Goal: Check status: Check status

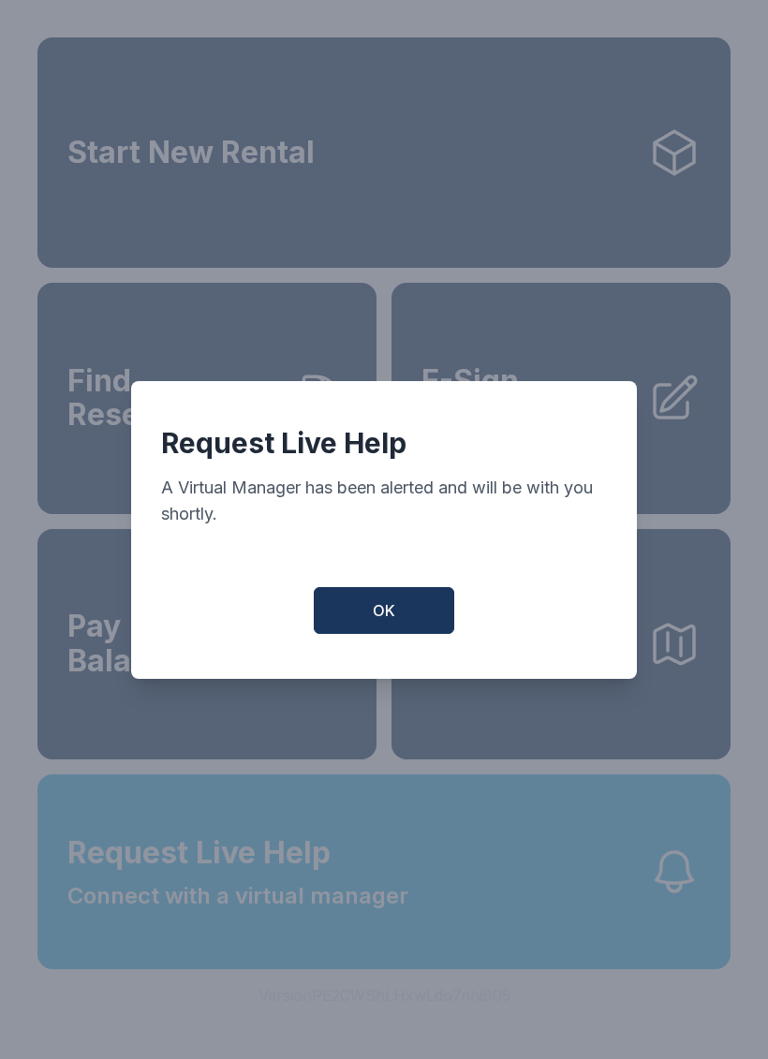
click at [367, 600] on button "OK" at bounding box center [384, 610] width 141 height 47
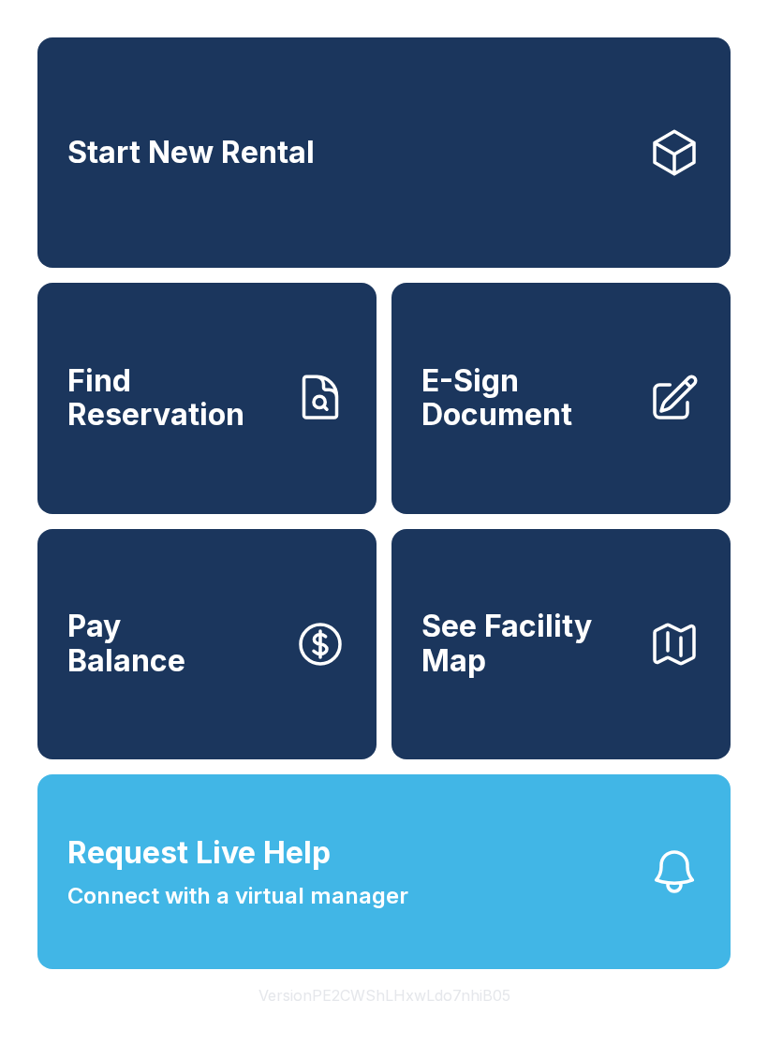
click at [231, 464] on link "Find Reservation" at bounding box center [206, 398] width 339 height 230
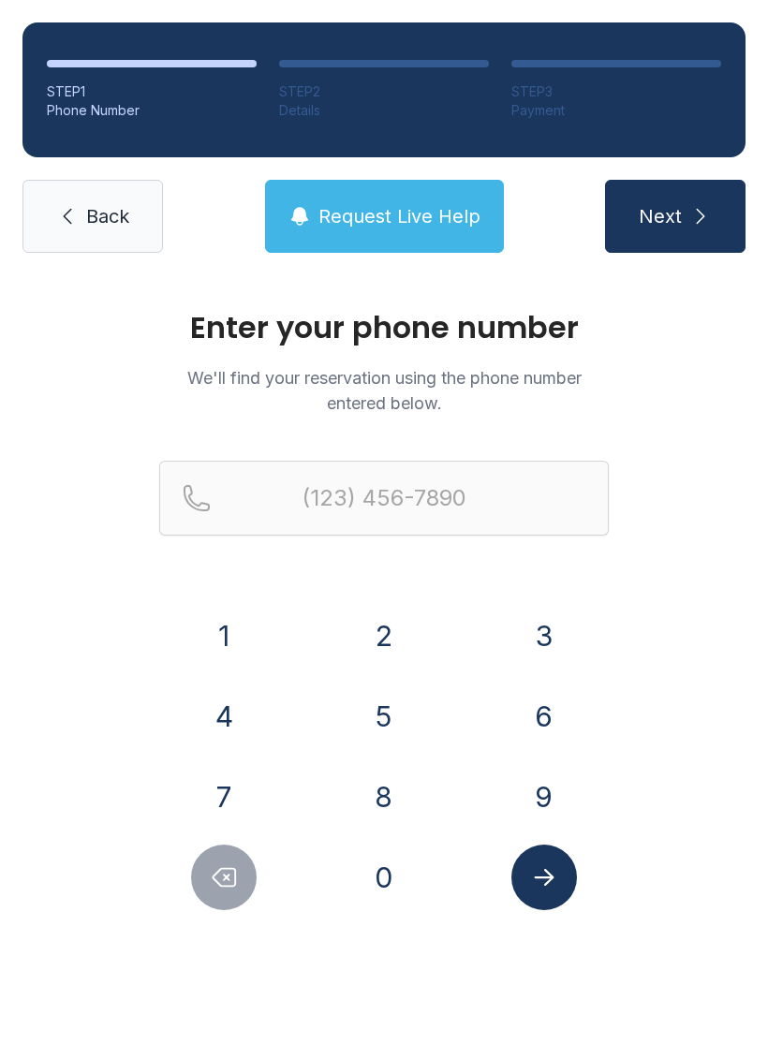
click at [117, 200] on link "Back" at bounding box center [92, 216] width 141 height 73
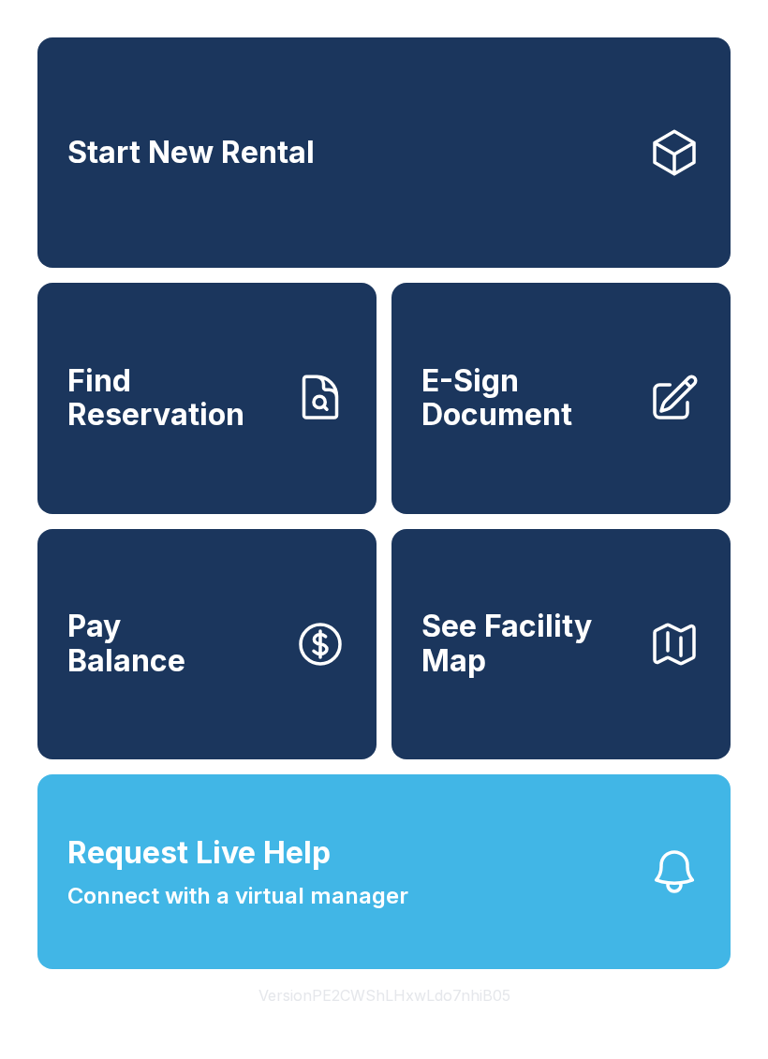
click at [107, 422] on span "Find Reservation" at bounding box center [173, 398] width 212 height 68
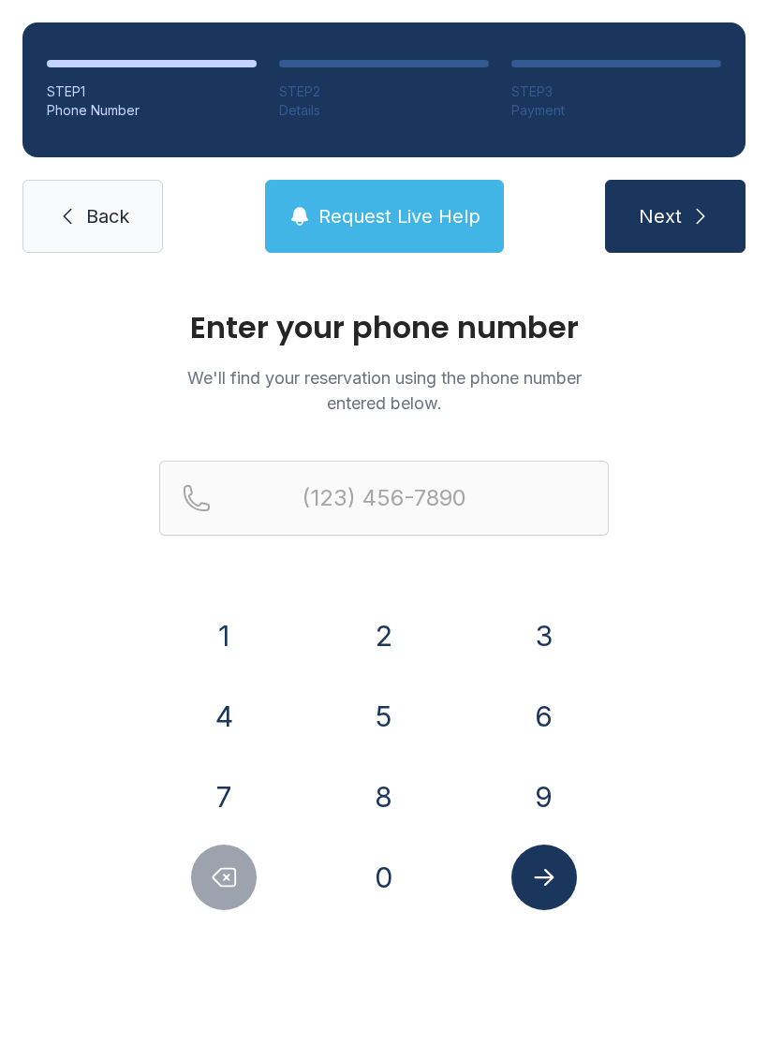
click at [225, 769] on button "7" at bounding box center [224, 797] width 66 height 66
click at [512, 644] on button "3" at bounding box center [544, 636] width 66 height 66
click at [223, 633] on button "1" at bounding box center [224, 636] width 66 height 66
click at [518, 717] on button "6" at bounding box center [544, 717] width 66 height 66
click at [215, 639] on button "1" at bounding box center [224, 636] width 66 height 66
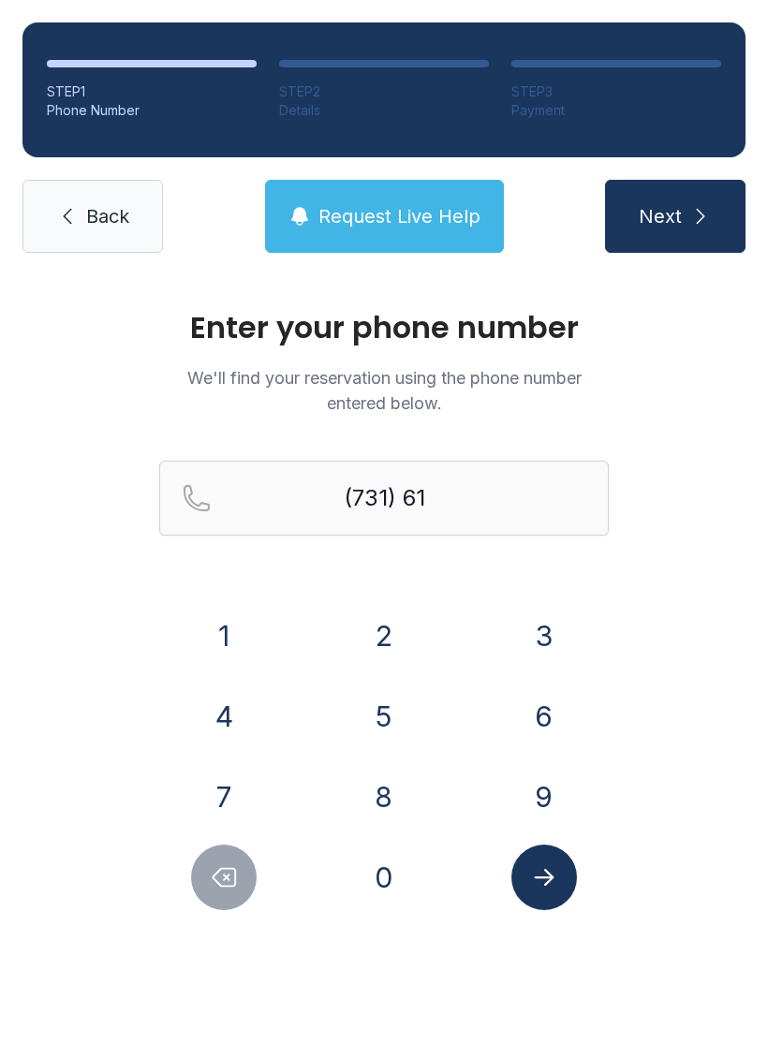
click at [532, 713] on button "6" at bounding box center [544, 717] width 66 height 66
click at [538, 719] on button "6" at bounding box center [544, 717] width 66 height 66
click at [512, 799] on button "9" at bounding box center [544, 797] width 66 height 66
click at [226, 792] on button "7" at bounding box center [224, 797] width 66 height 66
click at [207, 739] on button "4" at bounding box center [224, 717] width 66 height 66
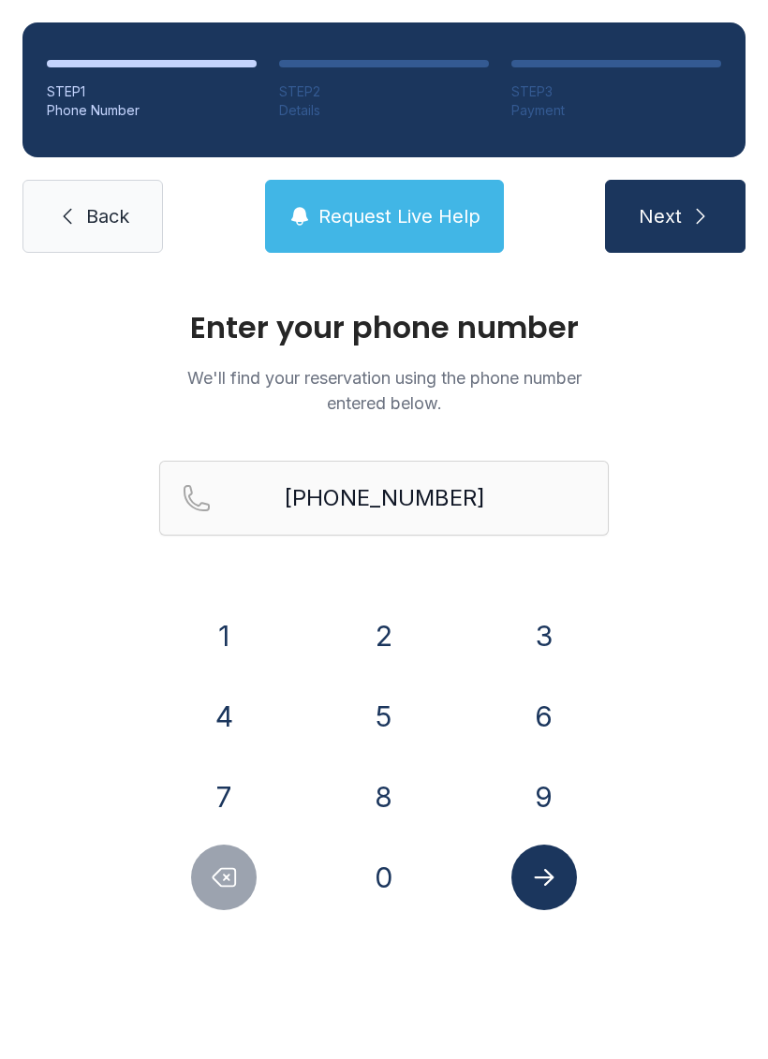
click at [543, 872] on icon "Submit lookup form" at bounding box center [544, 878] width 28 height 28
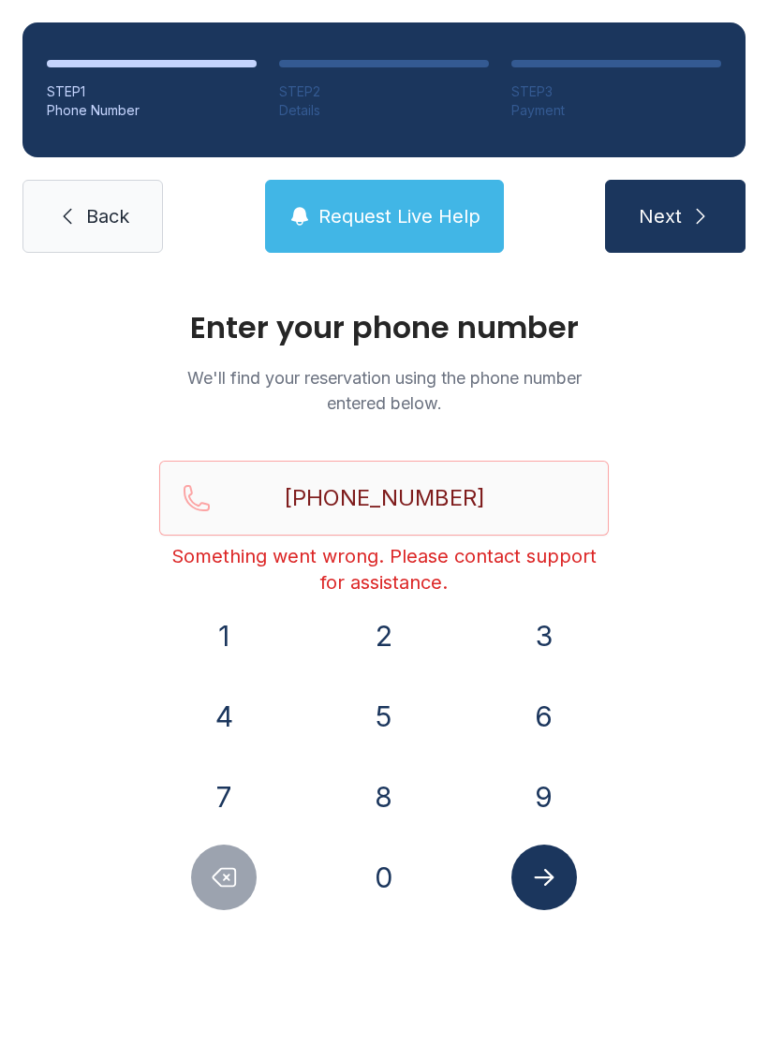
click at [533, 889] on icon "Submit lookup form" at bounding box center [544, 878] width 28 height 28
click at [202, 881] on button "Delete number" at bounding box center [224, 878] width 66 height 66
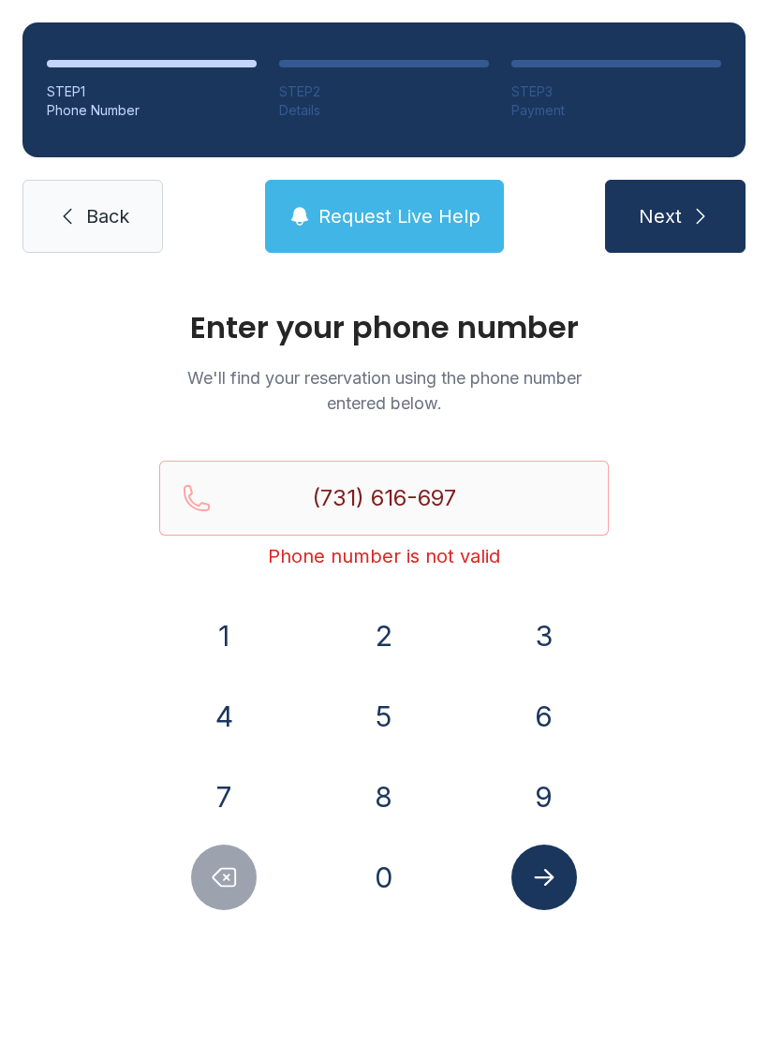
click at [202, 881] on button "Delete number" at bounding box center [224, 878] width 66 height 66
click at [191, 876] on button "Delete number" at bounding box center [224, 878] width 66 height 66
click at [184, 869] on div at bounding box center [224, 878] width 130 height 66
click at [531, 703] on button "6" at bounding box center [544, 717] width 66 height 66
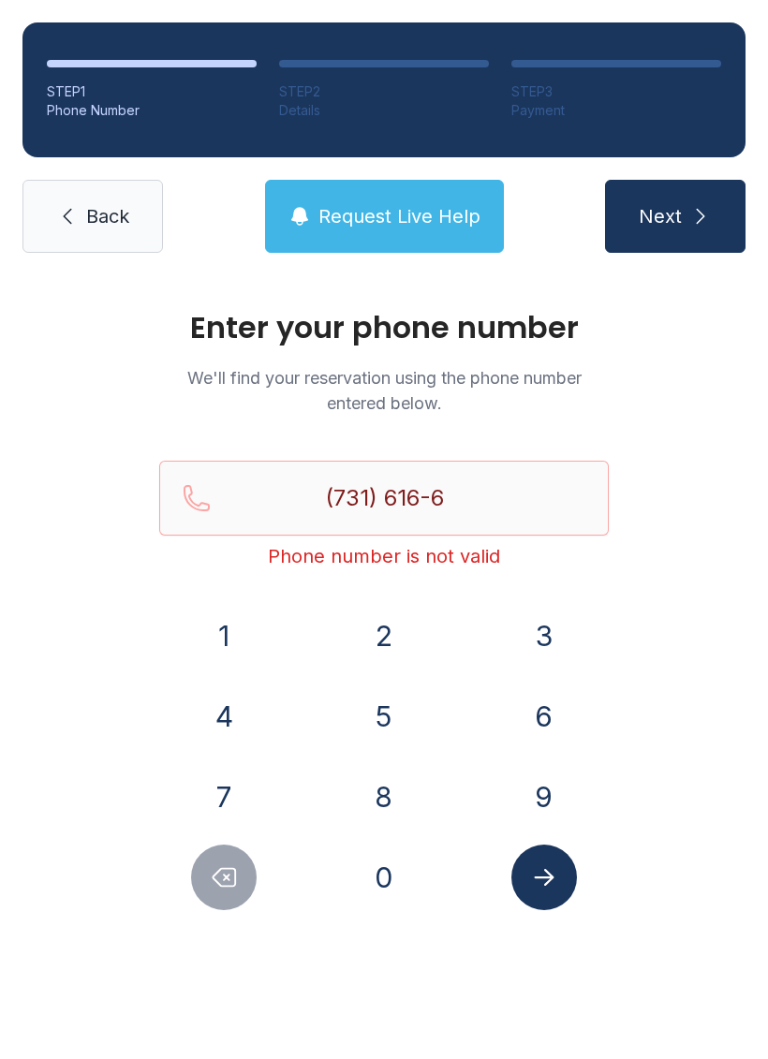
click at [539, 760] on div "1 2 3 4 5 6 7 8 9 0" at bounding box center [384, 756] width 450 height 307
click at [219, 786] on button "7" at bounding box center [224, 797] width 66 height 66
click at [215, 721] on button "4" at bounding box center [224, 717] width 66 height 66
click at [229, 811] on button "7" at bounding box center [224, 797] width 66 height 66
click at [216, 877] on icon "Delete number" at bounding box center [224, 878] width 28 height 28
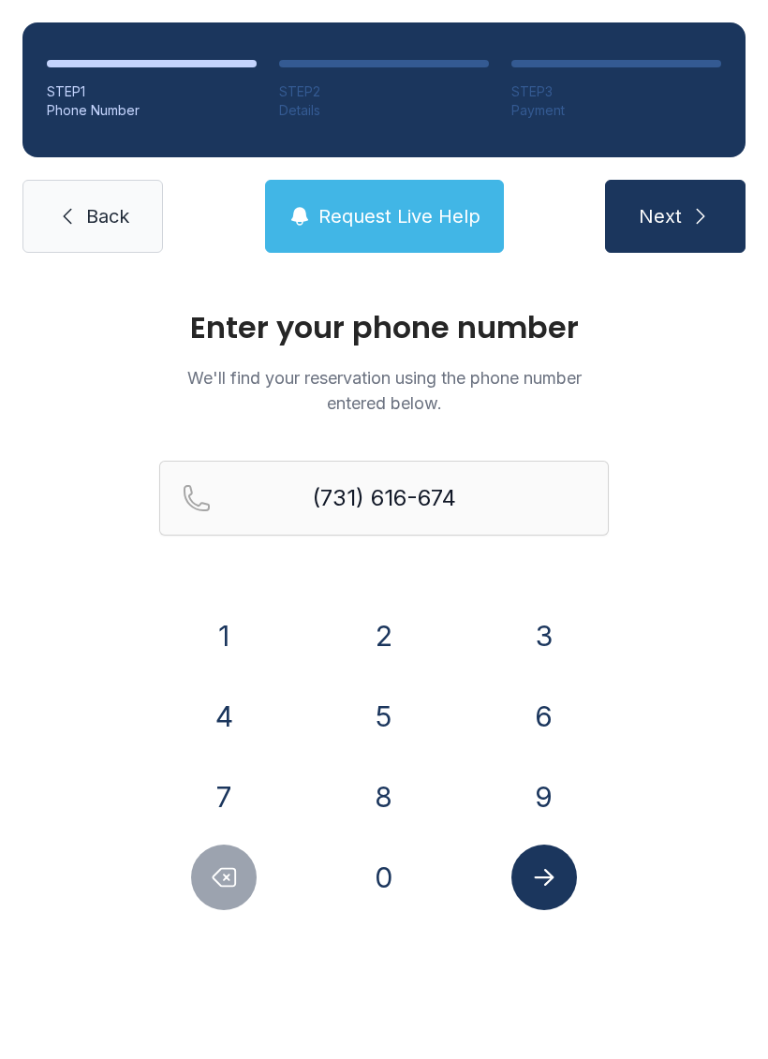
click at [212, 874] on icon "Delete number" at bounding box center [224, 878] width 28 height 28
click at [211, 874] on icon "Delete number" at bounding box center [224, 878] width 28 height 28
click at [204, 877] on button "Delete number" at bounding box center [224, 878] width 66 height 66
click at [540, 705] on button "6" at bounding box center [544, 717] width 66 height 66
click at [548, 777] on button "9" at bounding box center [544, 797] width 66 height 66
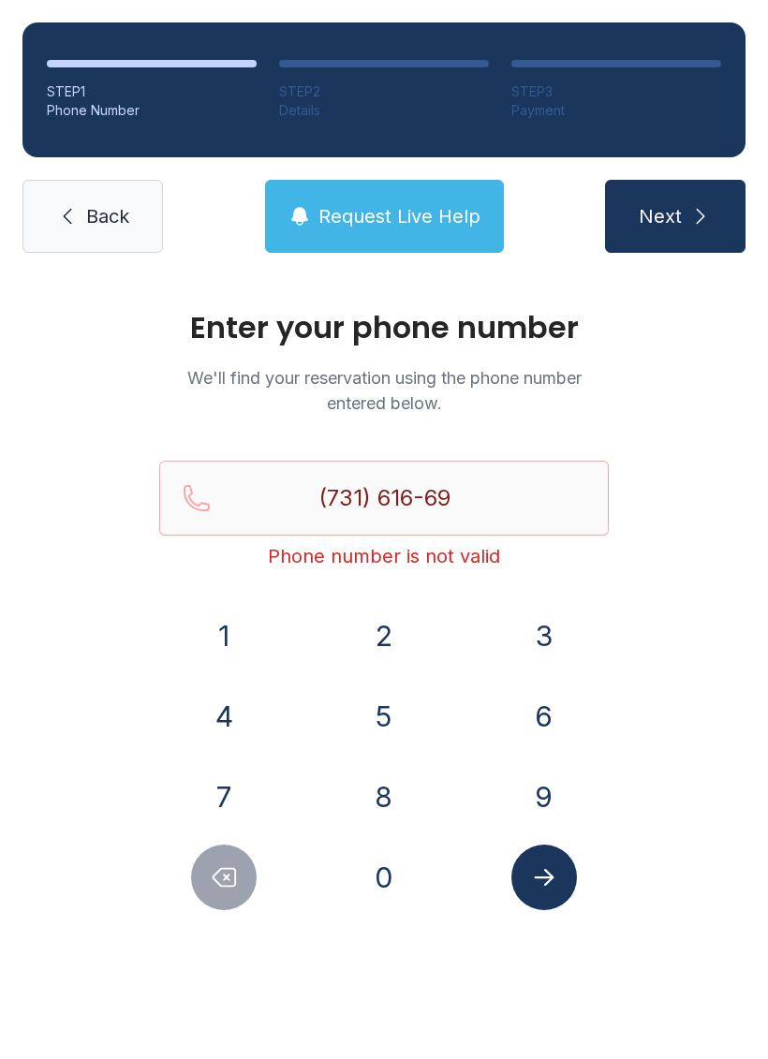
click at [236, 772] on button "7" at bounding box center [224, 797] width 66 height 66
click at [224, 727] on button "4" at bounding box center [224, 717] width 66 height 66
type input "[PHONE_NUMBER]"
click at [547, 896] on button "Submit lookup form" at bounding box center [544, 878] width 66 height 66
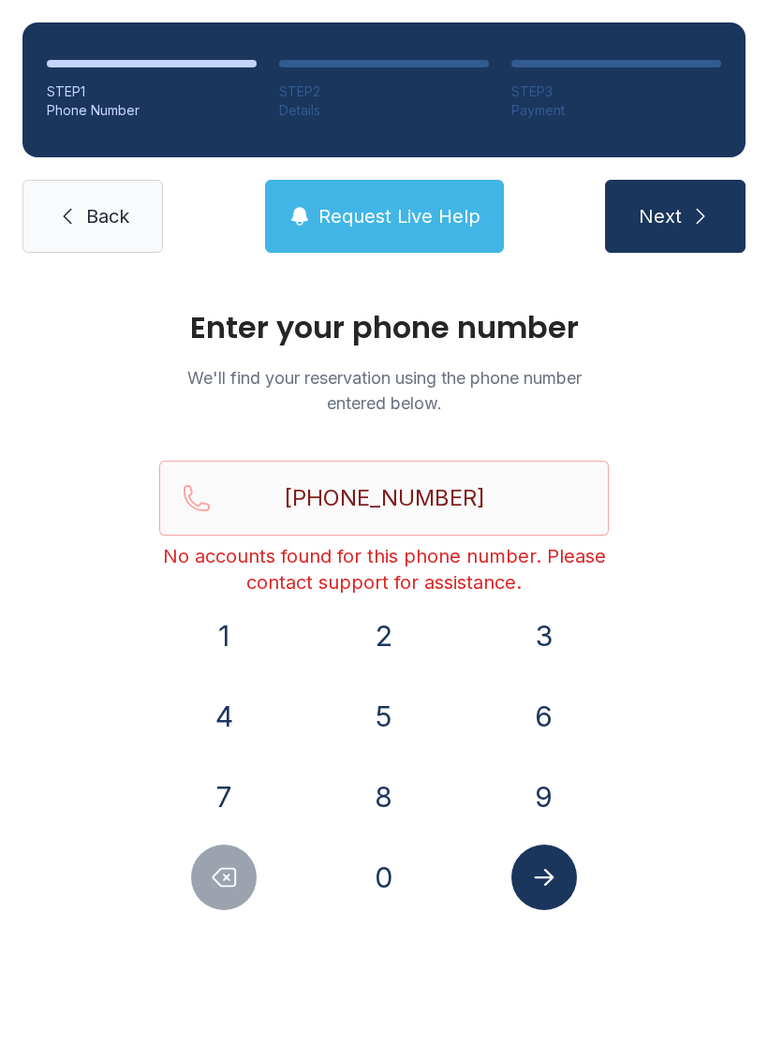
click at [548, 872] on icon "Submit lookup form" at bounding box center [544, 877] width 20 height 17
click at [81, 206] on link "Back" at bounding box center [92, 216] width 141 height 73
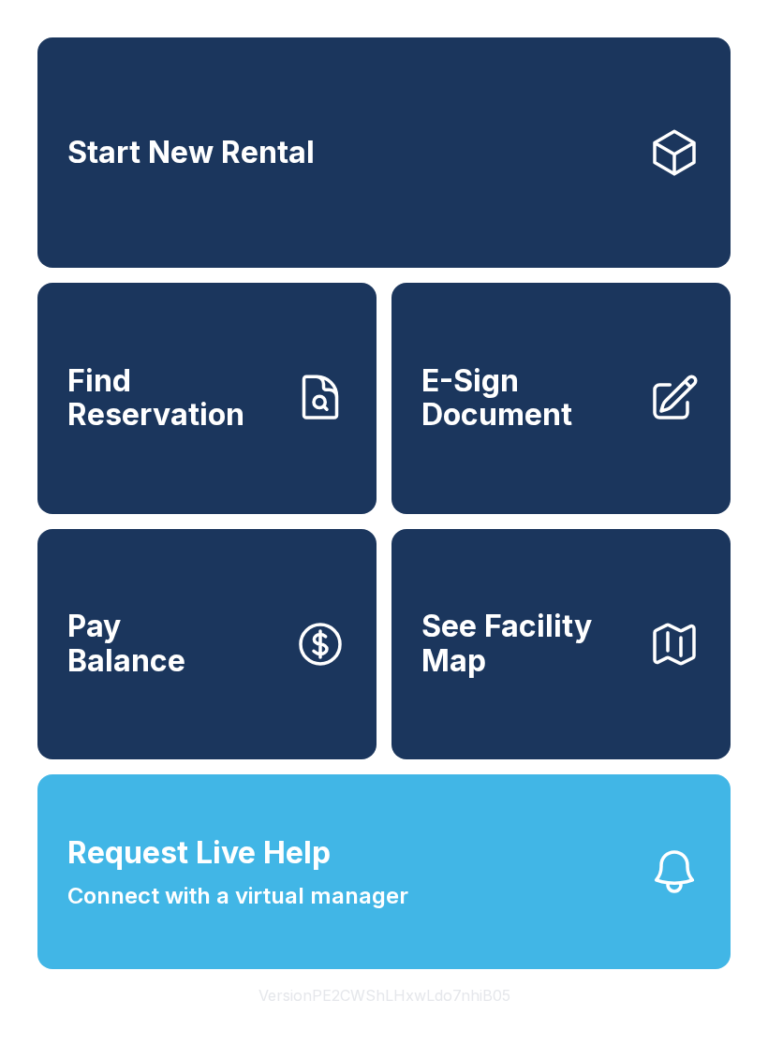
click at [108, 433] on span "Find Reservation" at bounding box center [173, 398] width 212 height 68
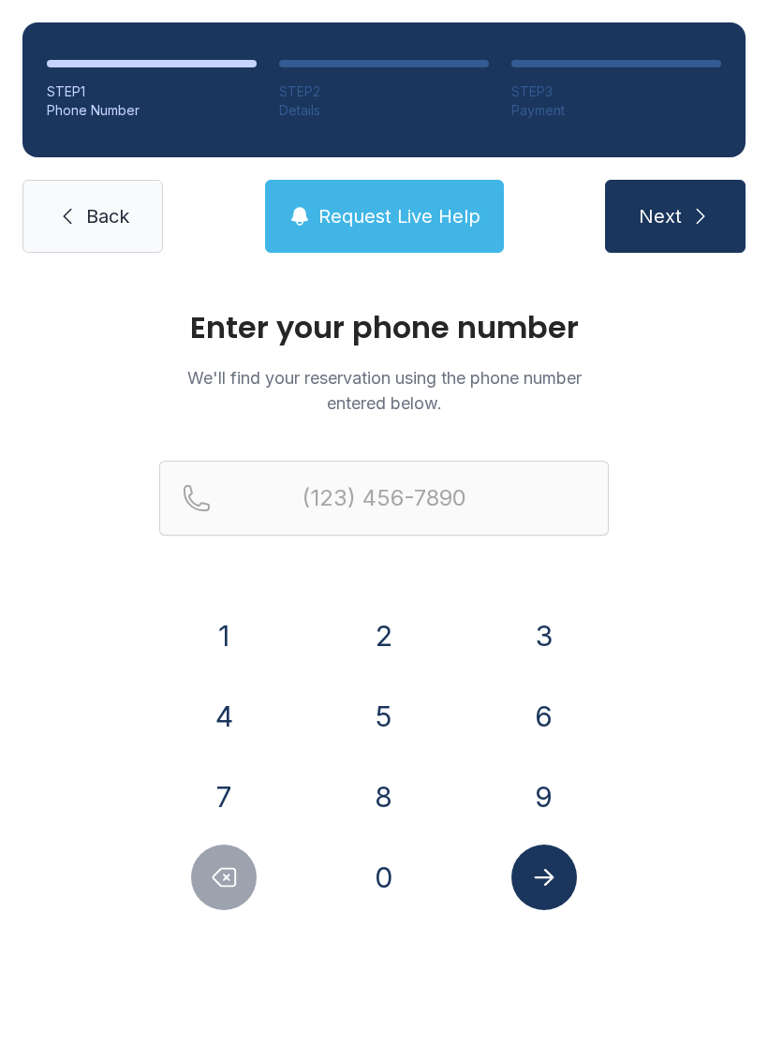
click at [237, 799] on button "7" at bounding box center [224, 797] width 66 height 66
click at [544, 619] on button "3" at bounding box center [544, 636] width 66 height 66
click at [234, 649] on button "1" at bounding box center [224, 636] width 66 height 66
click at [231, 718] on button "4" at bounding box center [224, 717] width 66 height 66
click at [382, 627] on button "2" at bounding box center [384, 636] width 66 height 66
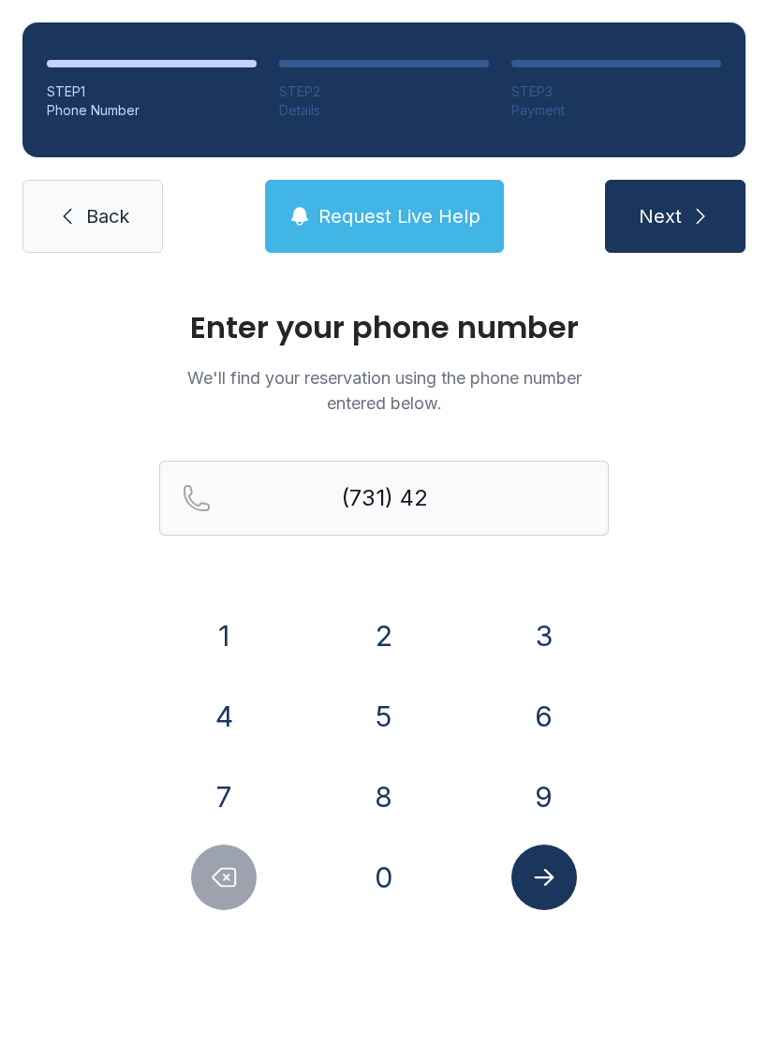
click at [382, 881] on button "0" at bounding box center [384, 878] width 66 height 66
click at [553, 627] on button "3" at bounding box center [544, 636] width 66 height 66
click at [553, 710] on button "6" at bounding box center [544, 717] width 66 height 66
click at [532, 784] on button "9" at bounding box center [544, 797] width 66 height 66
click at [256, 803] on button "7" at bounding box center [224, 797] width 66 height 66
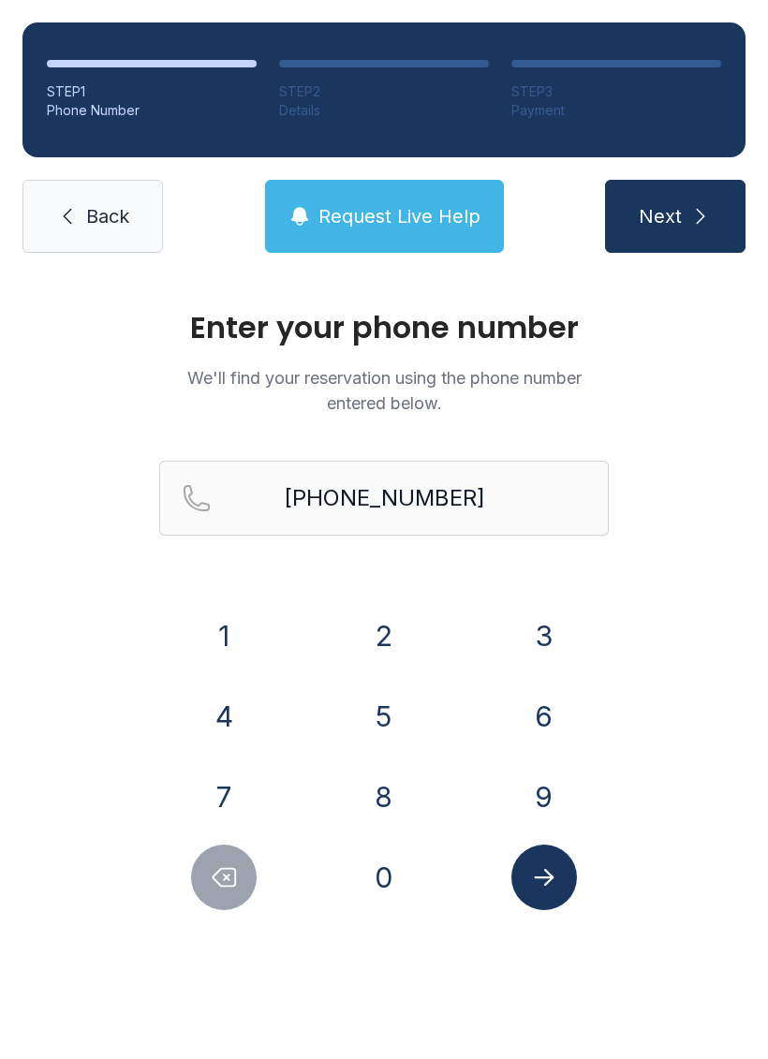
click at [551, 873] on icon "Submit lookup form" at bounding box center [544, 878] width 28 height 28
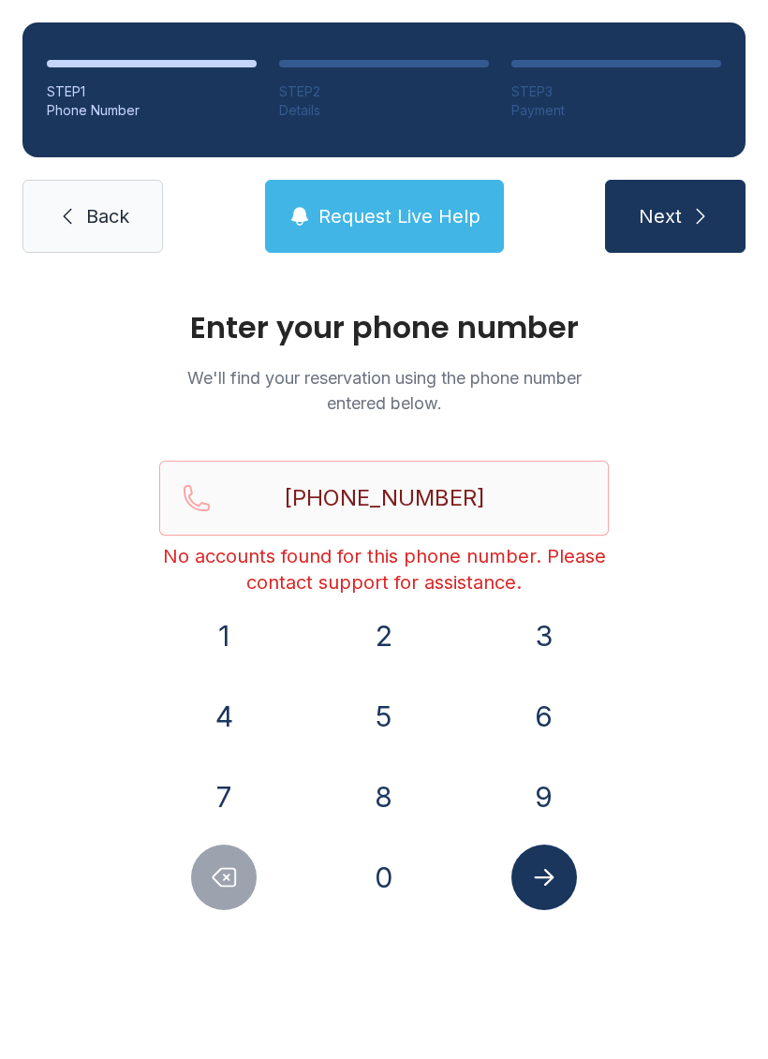
click at [226, 887] on icon "Delete number" at bounding box center [225, 878] width 22 height 18
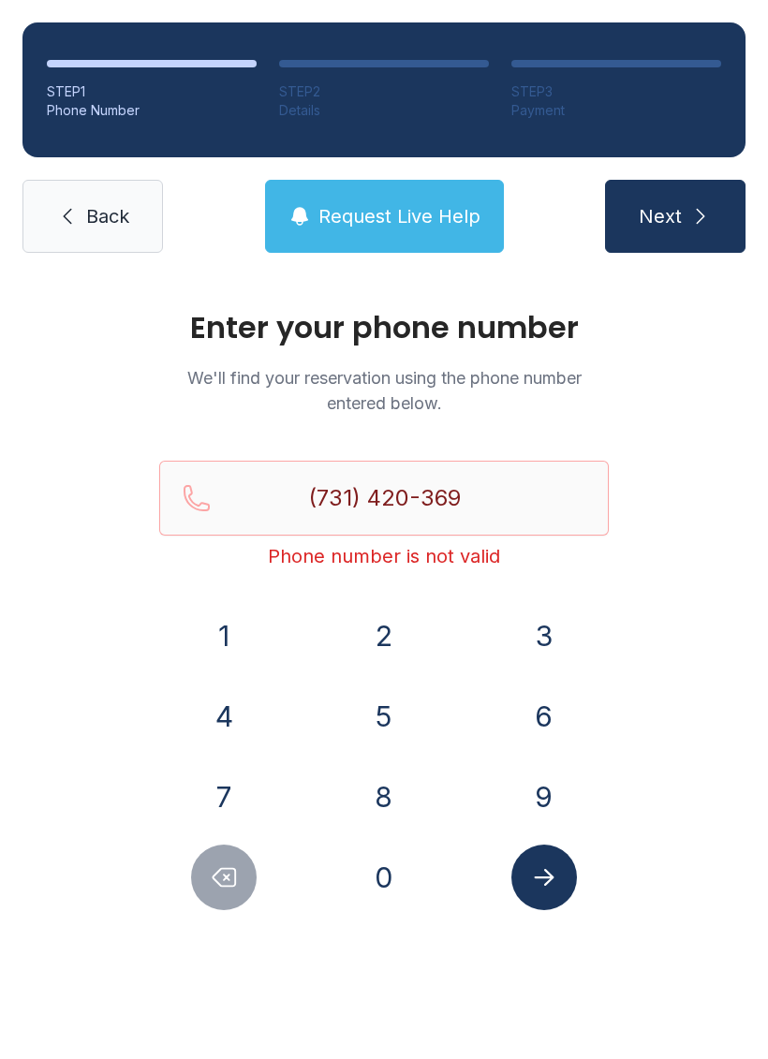
click at [231, 894] on button "Delete number" at bounding box center [224, 878] width 66 height 66
click at [230, 893] on button "Delete number" at bounding box center [224, 878] width 66 height 66
click at [221, 895] on button "Delete number" at bounding box center [224, 878] width 66 height 66
click at [214, 892] on button "Delete number" at bounding box center [224, 878] width 66 height 66
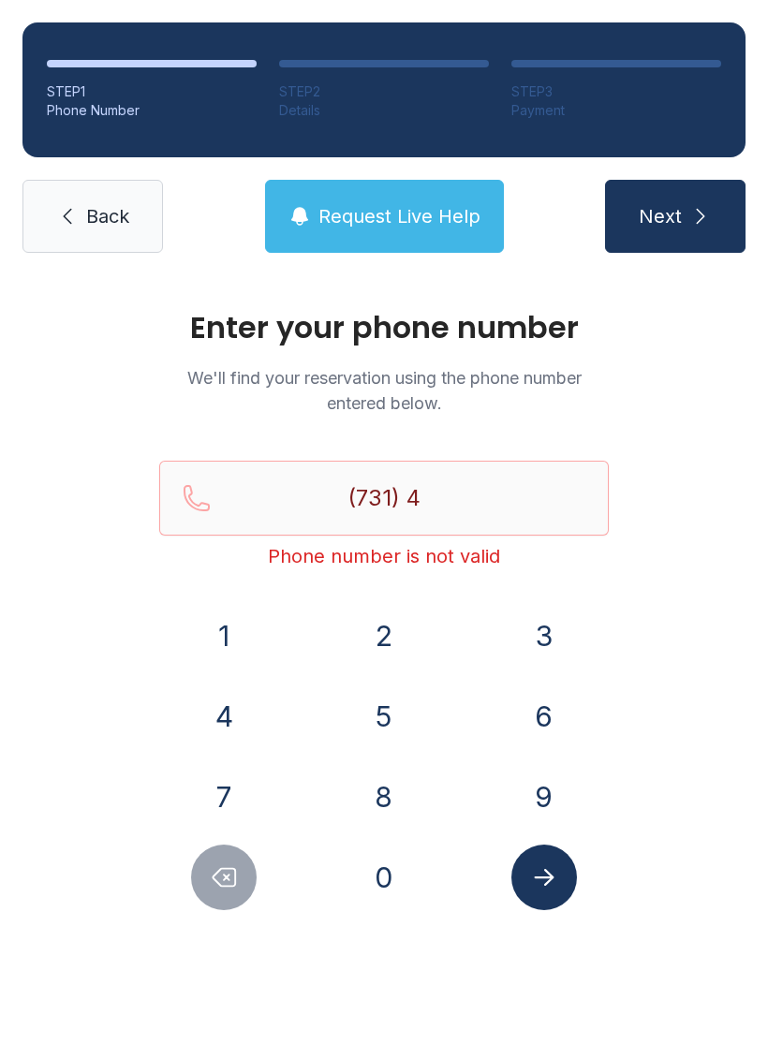
click at [194, 901] on div at bounding box center [224, 878] width 130 height 66
click at [211, 870] on icon "Delete number" at bounding box center [224, 878] width 28 height 28
click at [540, 696] on button "6" at bounding box center [544, 717] width 66 height 66
click at [242, 632] on button "1" at bounding box center [224, 636] width 66 height 66
click at [549, 705] on button "6" at bounding box center [544, 717] width 66 height 66
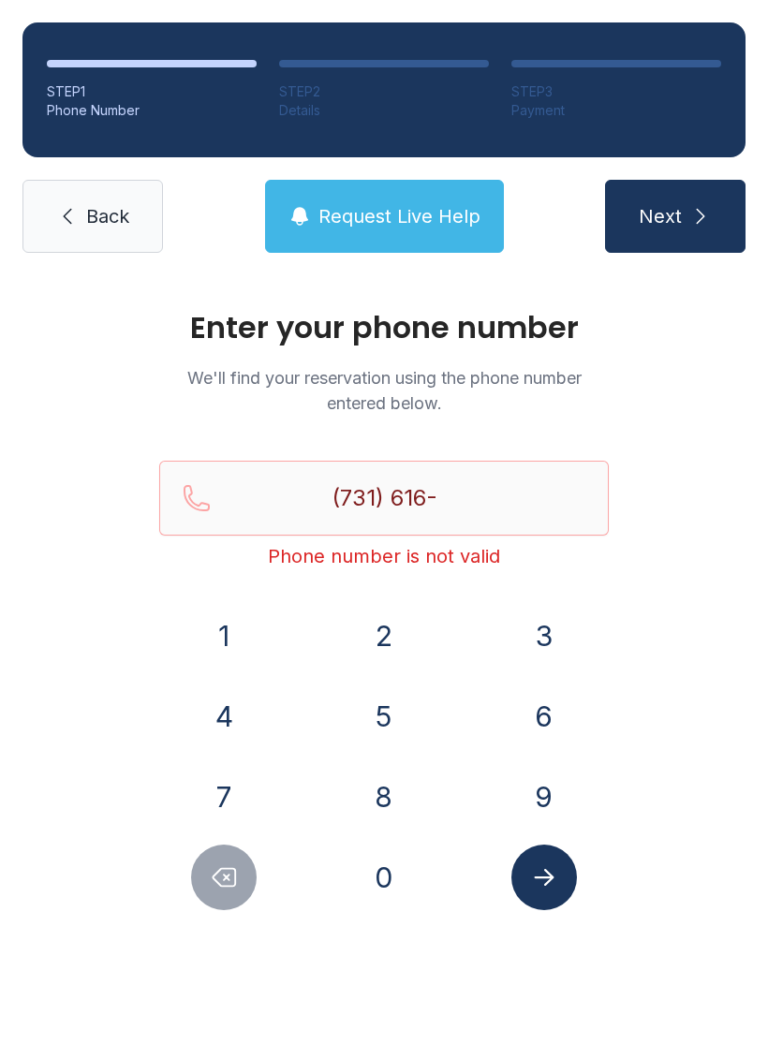
click at [549, 705] on button "6" at bounding box center [544, 717] width 66 height 66
click at [536, 785] on button "9" at bounding box center [544, 797] width 66 height 66
click at [234, 788] on button "7" at bounding box center [224, 797] width 66 height 66
click at [239, 715] on button "4" at bounding box center [224, 717] width 66 height 66
type input "[PHONE_NUMBER]"
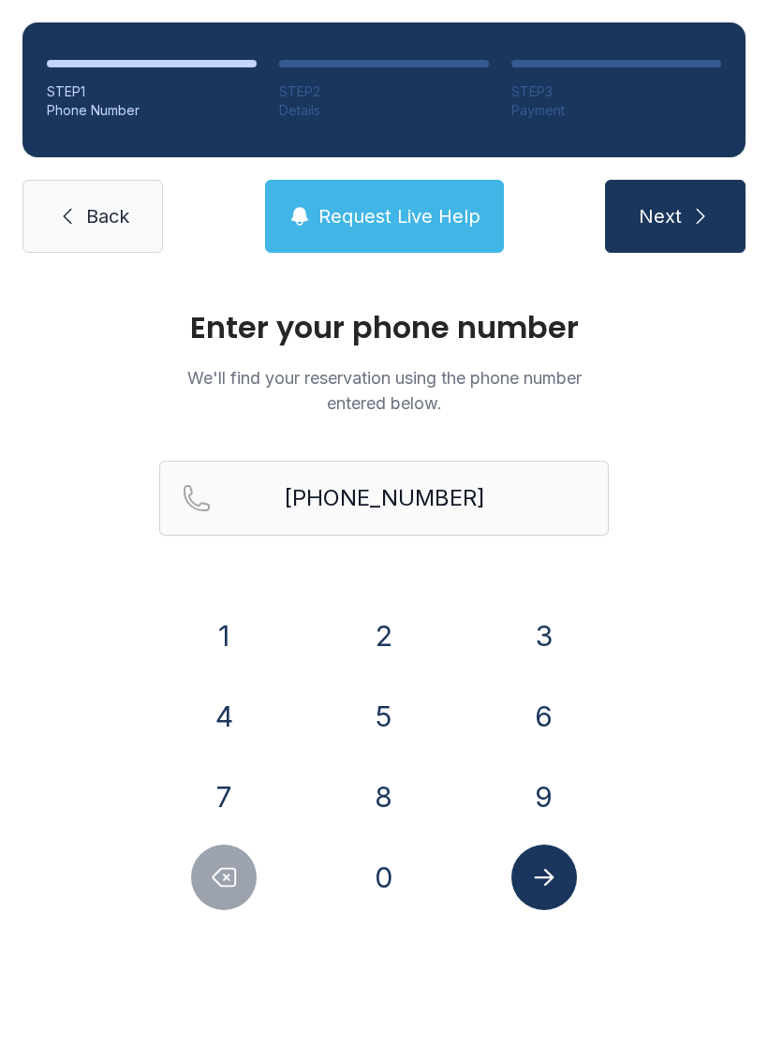
click at [555, 874] on icon "Submit lookup form" at bounding box center [544, 878] width 28 height 28
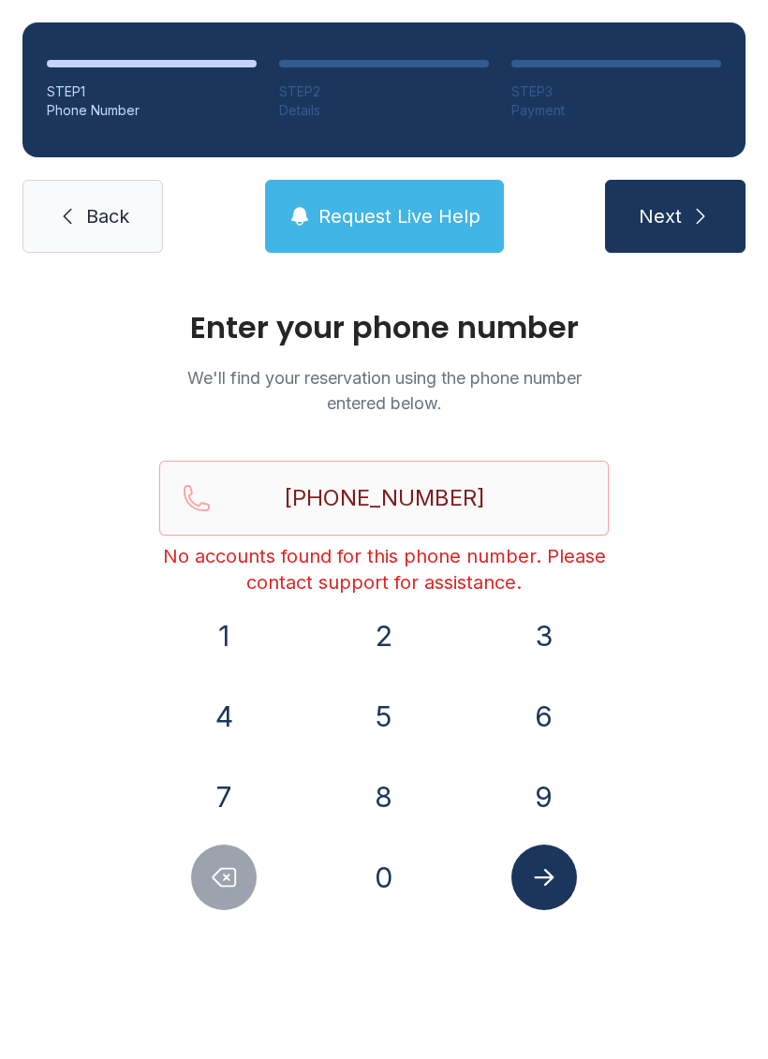
click at [96, 214] on span "Back" at bounding box center [107, 216] width 43 height 26
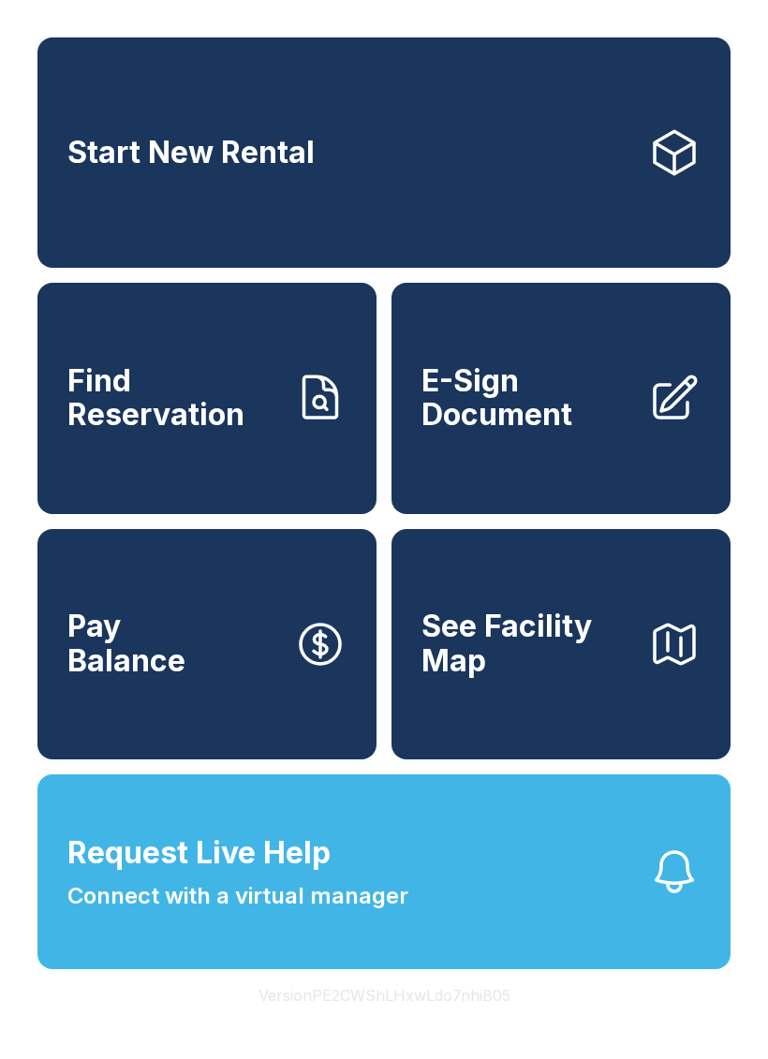
click at [134, 433] on span "Find Reservation" at bounding box center [173, 398] width 212 height 68
